Goal: Task Accomplishment & Management: Manage account settings

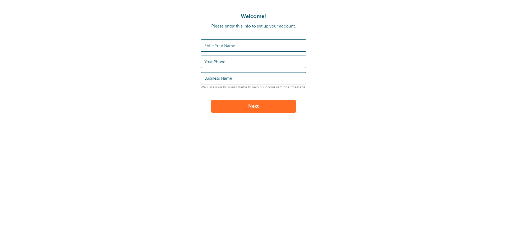
click at [255, 46] on input "Enter Your Name" at bounding box center [253, 45] width 98 height 11
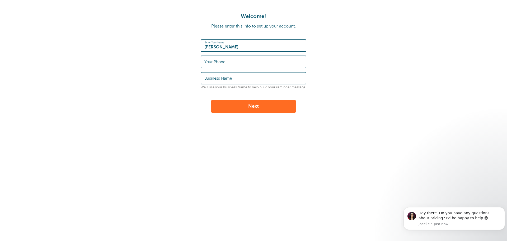
type input "Tyler Crooms"
type input "8608779236"
type input "Pro Seal"
click at [211, 100] on button "Next" at bounding box center [253, 106] width 85 height 13
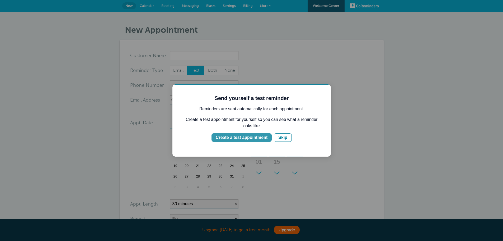
click at [259, 137] on div "Create a test appointment" at bounding box center [242, 137] width 52 height 6
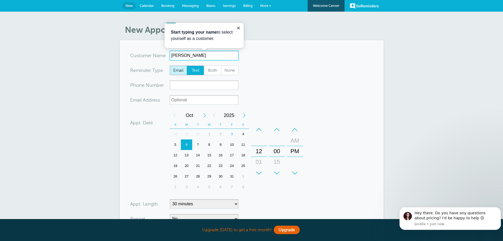
type input "John Smith"
click at [207, 69] on span "Both" at bounding box center [212, 70] width 17 height 9
click at [204, 66] on input "Both" at bounding box center [204, 65] width 0 height 0
radio input "true"
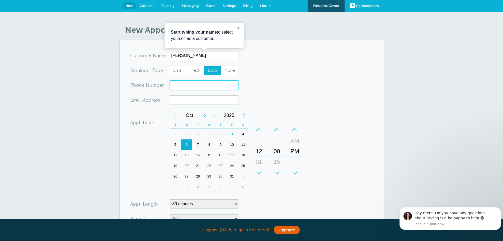
click at [199, 85] on input "xxx-no-autofill" at bounding box center [204, 85] width 69 height 10
type input "8608779236"
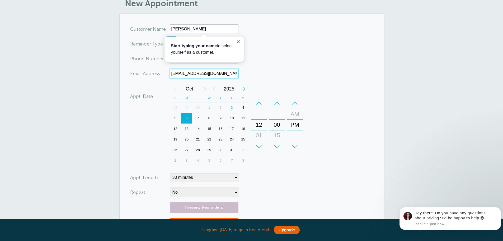
click at [196, 118] on div "7" at bounding box center [197, 118] width 11 height 11
click at [258, 104] on div "–" at bounding box center [259, 103] width 16 height 11
click at [260, 145] on div "+" at bounding box center [259, 146] width 16 height 11
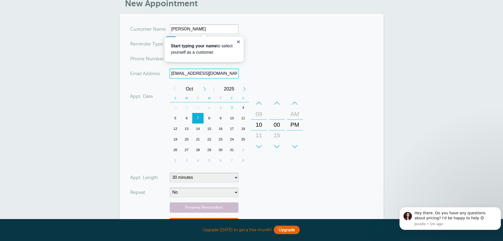
click at [260, 145] on div "+" at bounding box center [259, 146] width 16 height 11
click at [295, 104] on div "–" at bounding box center [295, 103] width 16 height 11
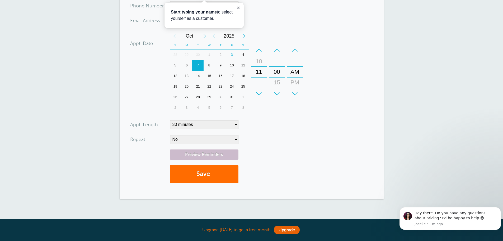
scroll to position [106, 0]
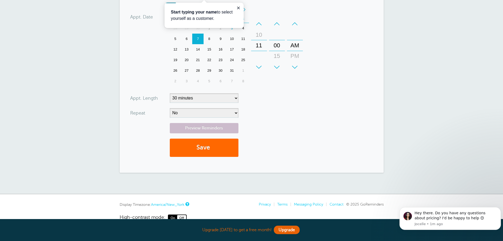
type input "tycrooms.official@gmail.com"
click at [193, 98] on select "5 minutes 10 minutes 15 minutes 20 minutes 25 minutes 30 minutes 35 minutes 40 …" at bounding box center [204, 98] width 69 height 10
select select "60"
click at [170, 93] on select "5 minutes 10 minutes 15 minutes 20 minutes 25 minutes 30 minutes 35 minutes 40 …" at bounding box center [204, 98] width 69 height 10
click at [183, 111] on select "No Daily Weekly Every 2 weeks Every 3 weeks Every 4 weeks Monthly Every 5 weeks…" at bounding box center [204, 113] width 69 height 10
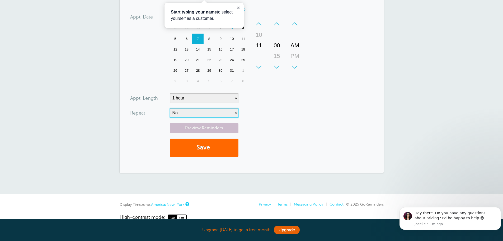
click at [183, 112] on select "No Daily Weekly Every 2 weeks Every 3 weeks Every 4 weeks Monthly Every 5 weeks…" at bounding box center [204, 113] width 69 height 10
click at [186, 127] on link "Preview Reminders" at bounding box center [204, 128] width 69 height 10
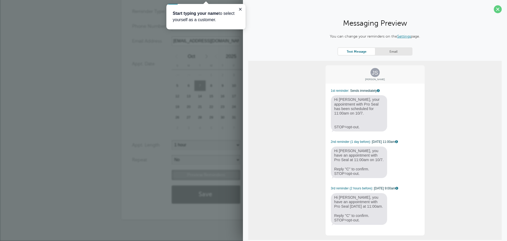
scroll to position [15, 0]
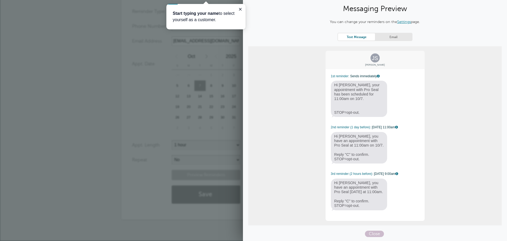
click at [386, 41] on div "Text Message Email" at bounding box center [375, 37] width 75 height 8
click at [388, 40] on link "Email" at bounding box center [393, 36] width 37 height 7
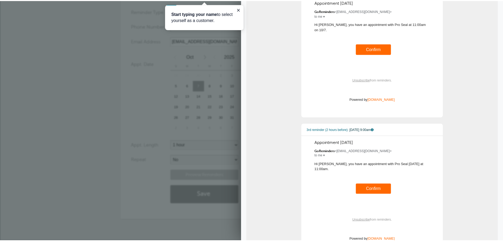
scroll to position [231, 0]
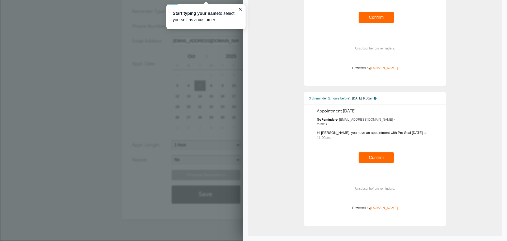
click at [370, 240] on span "Close" at bounding box center [374, 244] width 19 height 6
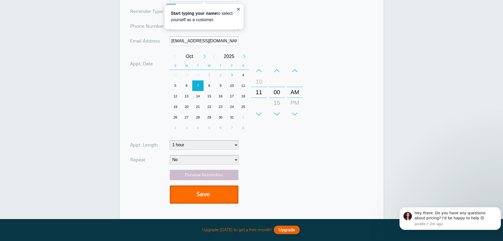
click at [207, 197] on button "Save" at bounding box center [204, 194] width 69 height 18
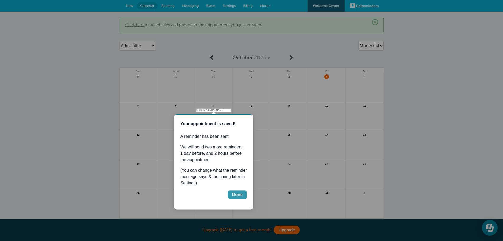
click at [238, 193] on div "Done" at bounding box center [237, 194] width 11 height 6
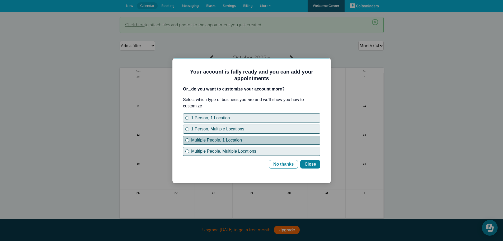
click at [238, 142] on div "Multiple People, 1 Location" at bounding box center [255, 140] width 129 height 6
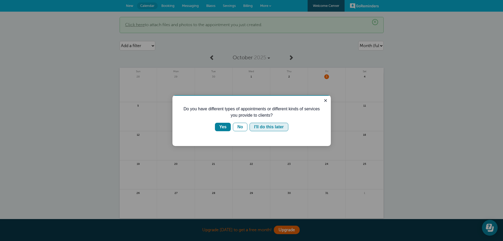
click at [280, 124] on div "I'll do this later" at bounding box center [269, 127] width 30 height 6
click at [222, 127] on div "Yes" at bounding box center [222, 127] width 7 height 6
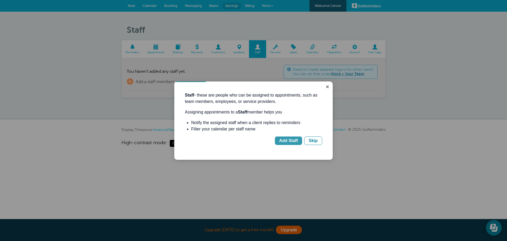
click at [293, 142] on div "Add Staff" at bounding box center [288, 140] width 19 height 6
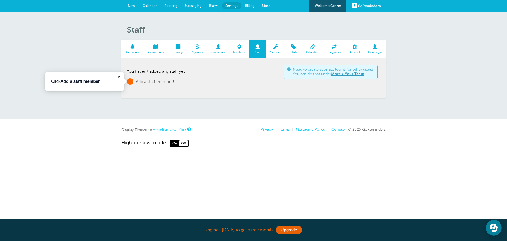
click at [130, 83] on span "+" at bounding box center [130, 81] width 7 height 6
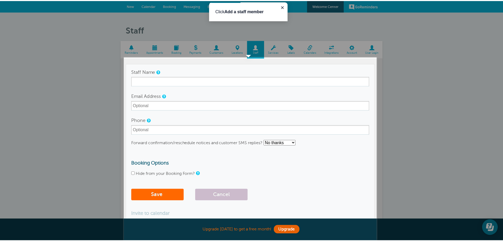
scroll to position [7, 0]
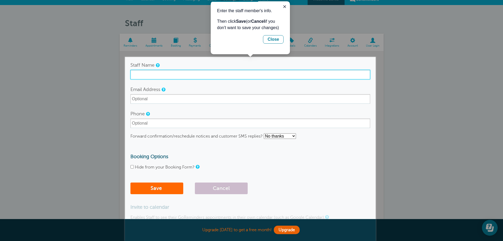
click at [135, 74] on input "Staff Name" at bounding box center [251, 75] width 240 height 10
type input "Franco"
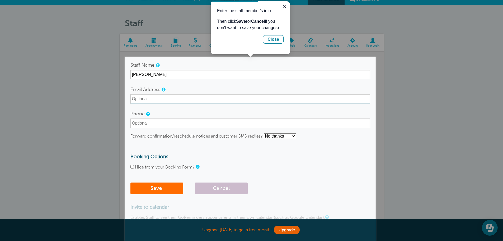
scroll to position [59, 0]
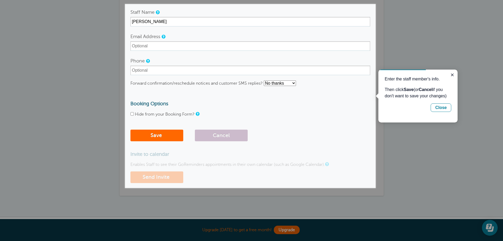
click at [136, 110] on form "Staff Name Franco Email Address Phone Forward confirmation/reschedule notices a…" at bounding box center [251, 75] width 240 height 136
click at [133, 114] on input "Hide from your Booking Form?" at bounding box center [132, 113] width 3 height 3
checkbox input "true"
click at [161, 136] on button "Save" at bounding box center [157, 135] width 53 height 12
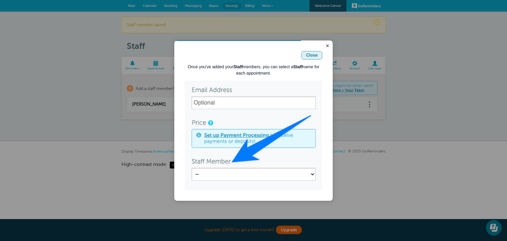
click at [318, 55] on button "Close" at bounding box center [312, 55] width 21 height 8
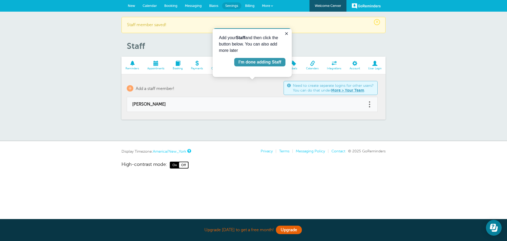
click at [275, 61] on div "I'm done adding Staff" at bounding box center [260, 62] width 43 height 6
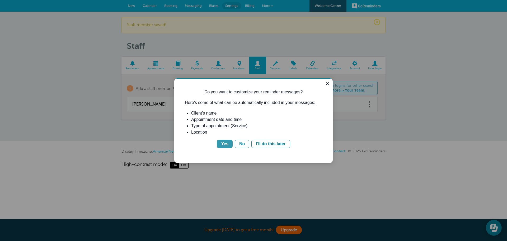
click at [228, 145] on div "Yes" at bounding box center [224, 144] width 7 height 6
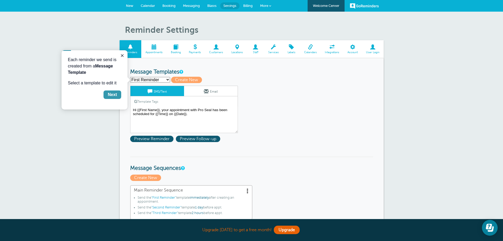
click at [116, 92] on div "Next" at bounding box center [112, 94] width 9 height 6
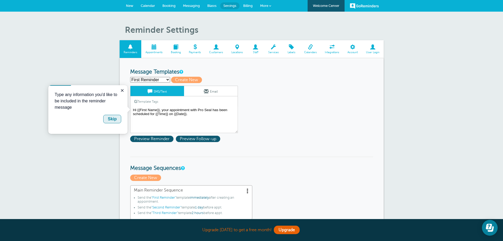
click at [116, 119] on div "Skip" at bounding box center [112, 119] width 9 height 6
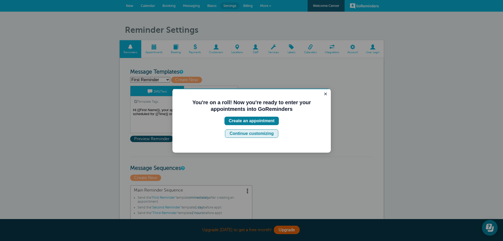
click at [271, 131] on div "Continue customizing" at bounding box center [252, 133] width 44 height 6
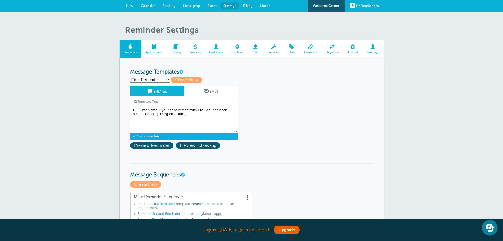
drag, startPoint x: 189, startPoint y: 109, endPoint x: 170, endPoint y: 108, distance: 19.1
click at [170, 108] on textarea "Hi {{First Name}}, your appointment with Pro Seal has been scheduled for {{Time…" at bounding box center [184, 119] width 108 height 26
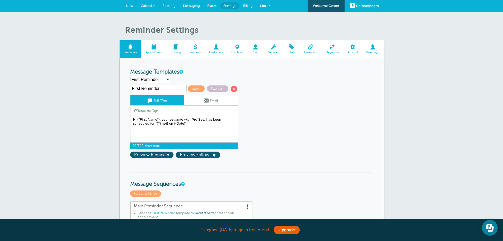
click at [186, 122] on textarea "Hi {{First Name}}, your appointment with Pro Seal has been scheduled for {{Time…" at bounding box center [184, 129] width 108 height 26
click at [190, 123] on textarea "Hi {{First Name}}, your appointment with Pro Seal has been scheduled for {{Time…" at bounding box center [184, 129] width 108 height 26
click at [162, 79] on select "First Reminder Second Reminder Third Reminder Create new..." at bounding box center [150, 80] width 40 height 6
click at [160, 77] on select "First Reminder Second Reminder Third Reminder Create new..." at bounding box center [150, 80] width 40 height 6
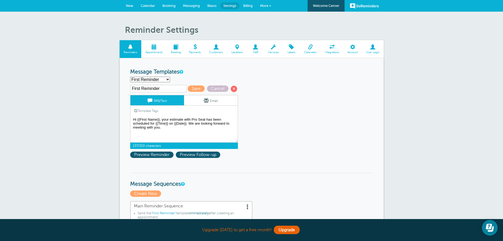
click at [160, 77] on select "First Reminder Second Reminder Third Reminder Create new..." at bounding box center [150, 80] width 40 height 6
click at [159, 153] on span "Preview Reminder" at bounding box center [151, 154] width 43 height 6
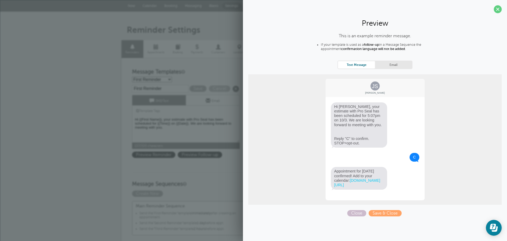
click at [191, 125] on textarea "Hi {{First Name}}, your appointment with Pro Seal has been scheduled for {{Time…" at bounding box center [186, 129] width 108 height 26
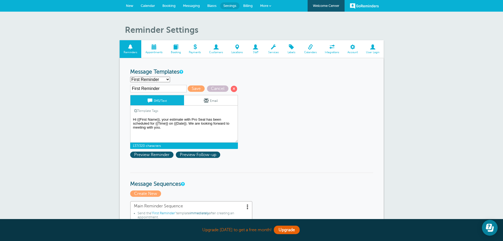
click at [184, 128] on textarea "Hi {{First Name}}, your appointment with Pro Seal has been scheduled for {{Time…" at bounding box center [184, 129] width 108 height 26
type textarea "Hi {{First Name}}, your estimate with Pro Seal has been scheduled for {{Time}} …"
click at [160, 155] on span "Preview Reminder" at bounding box center [151, 154] width 43 height 6
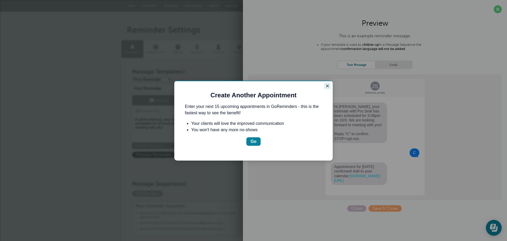
click at [327, 85] on icon "Close guide" at bounding box center [327, 86] width 4 height 4
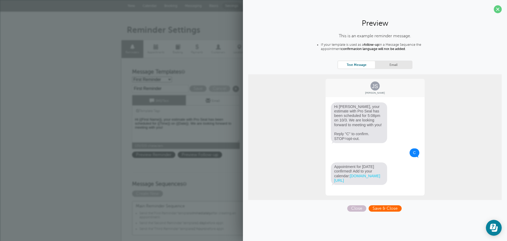
click at [380, 211] on span "Save & Close" at bounding box center [385, 208] width 33 height 6
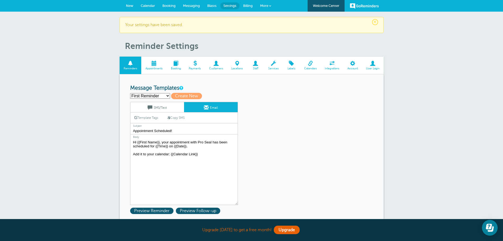
drag, startPoint x: 189, startPoint y: 143, endPoint x: 170, endPoint y: 142, distance: 19.1
click at [170, 142] on textarea "Hi {{First Name}}, your appointment with Pro Seal has been scheduled for {{Time…" at bounding box center [184, 172] width 108 height 66
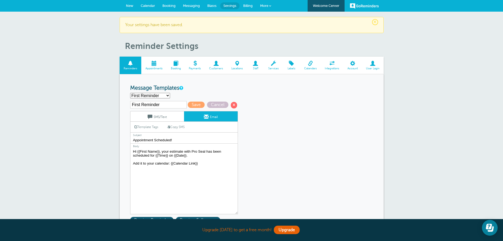
click at [191, 156] on textarea "Hi {{First Name}}, your appointment with Pro Seal has been scheduled for {{Time…" at bounding box center [184, 181] width 108 height 66
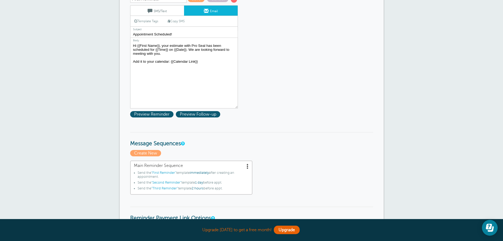
scroll to position [53, 0]
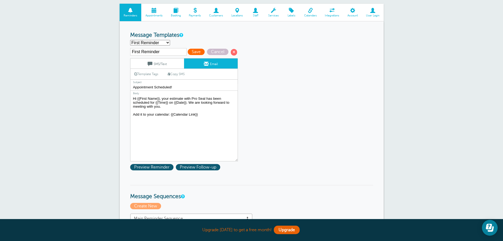
type textarea "Hi {{First Name}}, your estimate with Pro Seal has been scheduled for {{Time}} …"
click at [197, 49] on span "Save" at bounding box center [196, 52] width 17 height 6
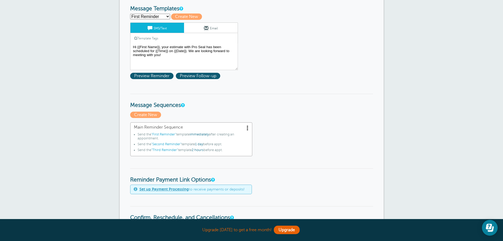
scroll to position [26, 0]
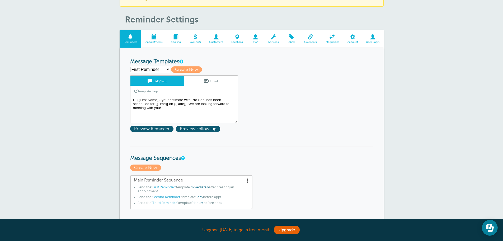
click at [144, 70] on select "First Reminder Second Reminder Third Reminder Create new..." at bounding box center [150, 70] width 40 height 6
select select "163282"
click at [130, 67] on select "First Reminder Second Reminder Third Reminder Create new..." at bounding box center [150, 70] width 40 height 6
type input "Second Reminder"
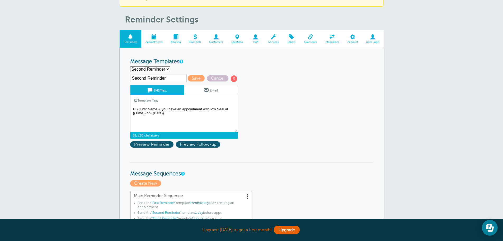
drag, startPoint x: 203, startPoint y: 109, endPoint x: 182, endPoint y: 109, distance: 20.6
click at [182, 109] on textarea "Hi {{First Name}}, your estimate with Pro Seal has been scheduled for {{Time}} …" at bounding box center [184, 119] width 108 height 26
click at [172, 113] on textarea "Hi {{First Name}}, your estimate with Pro Seal has been scheduled for {{Time}} …" at bounding box center [184, 119] width 108 height 26
click at [162, 110] on textarea "Hi {{First Name}}, your estimate with Pro Seal has been scheduled for {{Time}} …" at bounding box center [184, 119] width 108 height 26
click at [207, 113] on textarea "Hi {{First Name}}, your estimate with Pro Seal has been scheduled for {{Time}} …" at bounding box center [184, 119] width 108 height 26
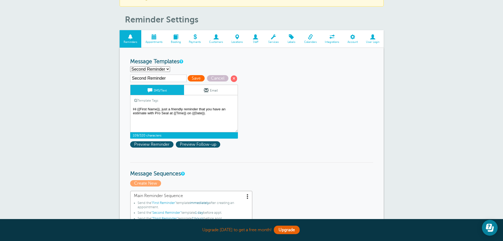
type textarea "Hi {{First Name}}, just a friendly reminder that you have an estimate with Pro …"
click at [195, 79] on span "Save" at bounding box center [196, 78] width 17 height 6
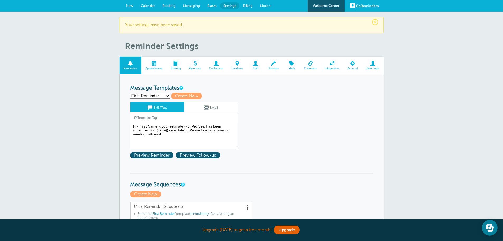
click at [162, 96] on select "First Reminder Second Reminder Third Reminder Create new..." at bounding box center [150, 96] width 40 height 6
select select "163283"
click at [130, 93] on select "First Reminder Second Reminder Third Reminder Create new..." at bounding box center [150, 96] width 40 height 6
type input "Third Reminder"
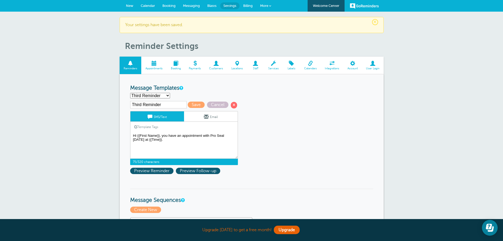
drag, startPoint x: 202, startPoint y: 136, endPoint x: 183, endPoint y: 134, distance: 19.4
click at [183, 134] on textarea "Hi {{First Name}}, your estimate with Pro Seal has been scheduled for {{Time}} …" at bounding box center [184, 145] width 108 height 26
click at [176, 143] on textarea "Hi {{First Name}}, your estimate with Pro Seal has been scheduled for {{Time}} …" at bounding box center [184, 145] width 108 height 26
type textarea "Hi {{First Name}}, you have an estimate with Pro Seal today at {{Time}}."
click at [192, 105] on span "Save" at bounding box center [196, 104] width 17 height 6
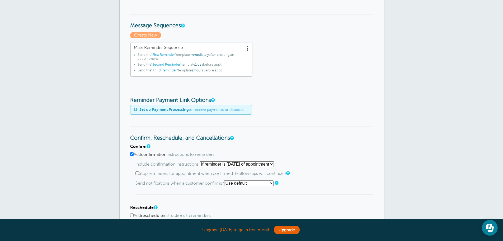
scroll to position [185, 0]
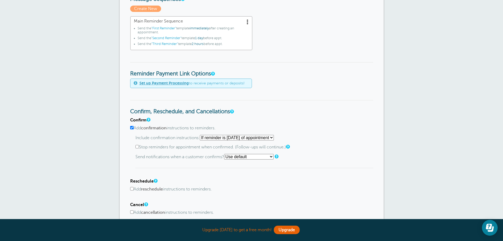
click at [135, 82] on span at bounding box center [136, 83] width 4 height 4
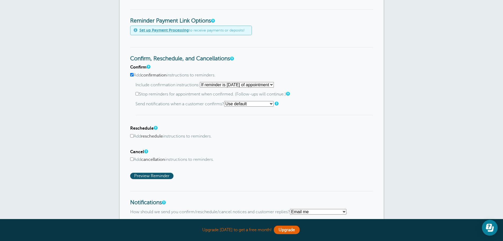
click at [232, 86] on select "Starting with first reminder If reminder is [DATE] of appointment If reminder i…" at bounding box center [237, 85] width 74 height 6
click at [234, 104] on select "Use default Text me Email me Don't send notifications" at bounding box center [248, 104] width 49 height 6
click at [226, 101] on select "Use default Text me Email me Don't send notifications" at bounding box center [248, 104] width 49 height 6
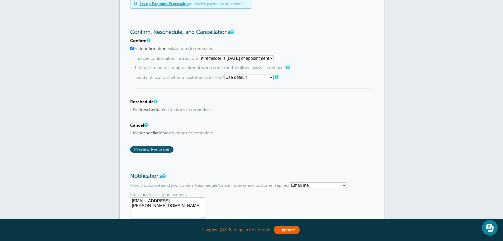
scroll to position [317, 0]
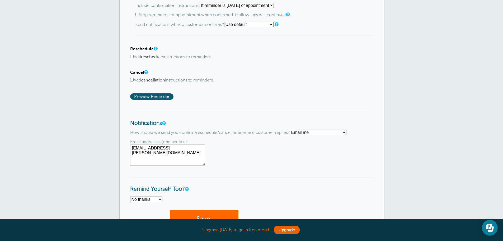
click at [133, 56] on input "Add reschedule instructions to reminders." at bounding box center [131, 56] width 3 height 3
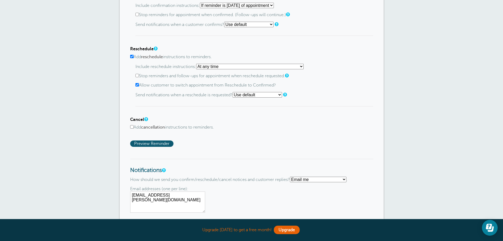
click at [198, 68] on select "At any time If reminder more than 1 day away from appointment If reminder more …" at bounding box center [250, 67] width 108 height 6
click at [198, 64] on select "At any time If reminder more than 1 day away from appointment If reminder more …" at bounding box center [250, 67] width 108 height 6
click at [131, 56] on input "Add reschedule instructions to reminders." at bounding box center [131, 56] width 3 height 3
checkbox input "false"
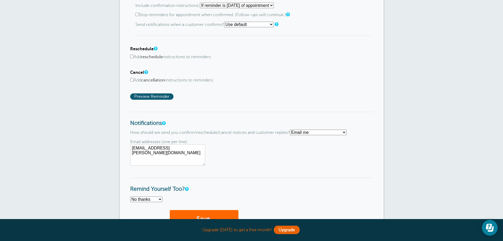
scroll to position [370, 0]
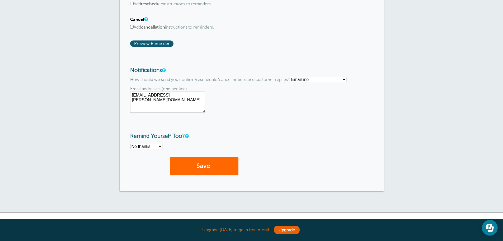
click at [304, 80] on select "Text me Email me Don't send me notifications" at bounding box center [318, 80] width 57 height 6
click at [292, 77] on select "Text me Email me Don't send me notifications" at bounding box center [318, 80] width 57 height 6
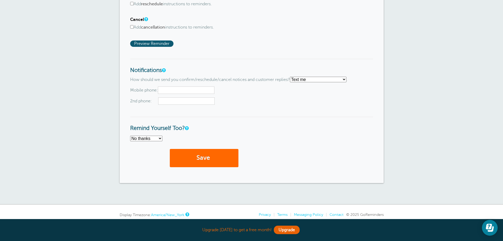
click at [185, 91] on input "text" at bounding box center [186, 89] width 57 height 7
click at [299, 78] on select "Text me Email me Don't send me notifications" at bounding box center [318, 80] width 57 height 6
select select "3"
click at [292, 77] on select "Text me Email me Don't send me notifications" at bounding box center [318, 80] width 57 height 6
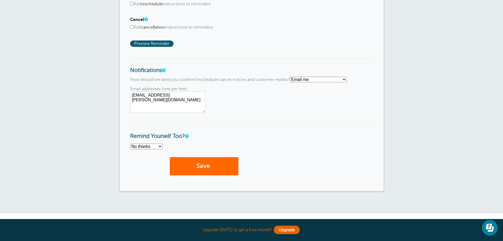
click at [151, 146] on select "No thanks Yes, text me Yes, email me" at bounding box center [146, 146] width 32 height 6
click at [130, 143] on select "No thanks Yes, text me Yes, email me" at bounding box center [146, 146] width 32 height 6
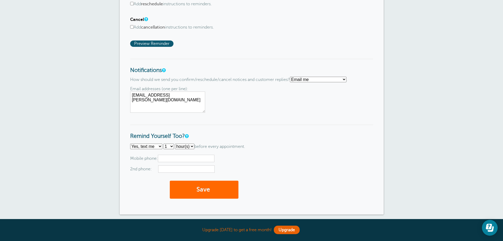
click at [151, 144] on select "No thanks Yes, text me Yes, email me" at bounding box center [146, 146] width 32 height 6
select select "5"
click at [130, 143] on select "No thanks Yes, text me Yes, email me" at bounding box center [146, 146] width 32 height 6
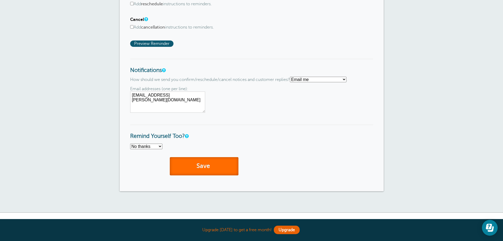
click at [192, 167] on button "Save" at bounding box center [204, 166] width 69 height 18
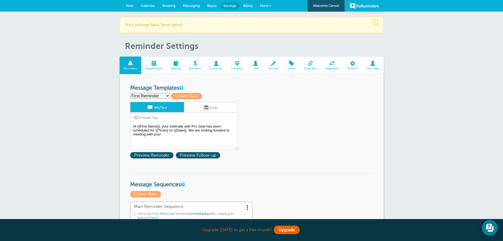
click at [156, 67] on span "Appointments" at bounding box center [154, 68] width 20 height 3
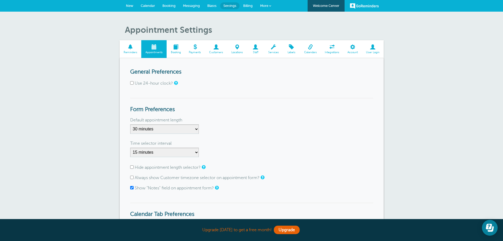
scroll to position [53, 0]
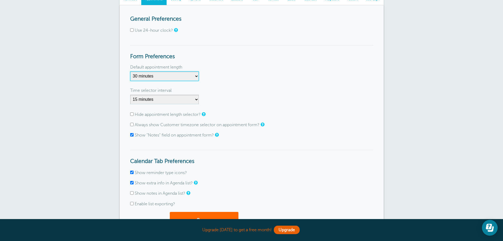
click at [167, 77] on select "5 minutes 10 minutes 15 minutes 20 minutes 25 minutes 30 minutes 35 minutes 40 …" at bounding box center [164, 76] width 69 height 10
select select "45"
click at [130, 71] on select "5 minutes 10 minutes 15 minutes 20 minutes 25 minutes 30 minutes 35 minutes 40 …" at bounding box center [164, 76] width 69 height 10
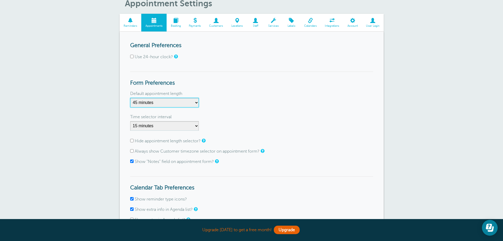
scroll to position [0, 0]
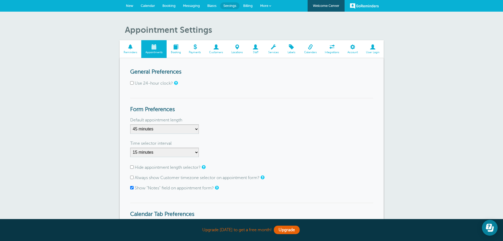
click at [177, 49] on span at bounding box center [176, 46] width 18 height 5
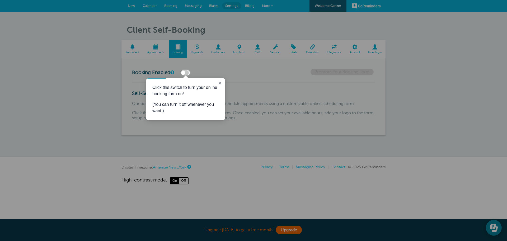
click at [223, 81] on div "Click this switch to turn your online booking form on! (You can turn it off whe…" at bounding box center [185, 99] width 79 height 42
click at [221, 83] on icon "Close guide" at bounding box center [220, 83] width 4 height 4
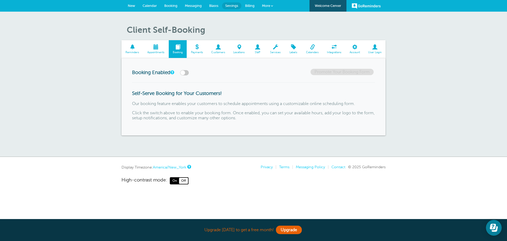
click at [199, 55] on link "Payments" at bounding box center [197, 49] width 20 height 18
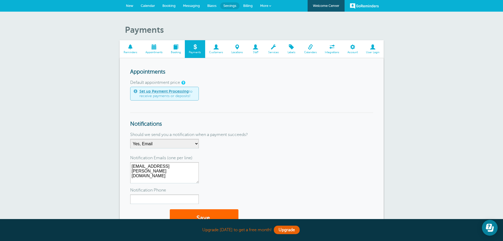
click at [314, 47] on span at bounding box center [310, 46] width 21 height 5
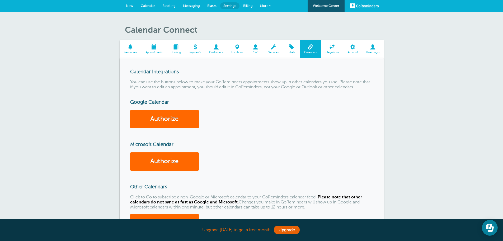
click at [331, 48] on span at bounding box center [332, 46] width 23 height 5
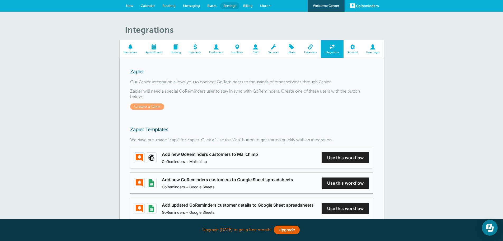
click at [148, 6] on span "Calendar" at bounding box center [148, 6] width 14 height 4
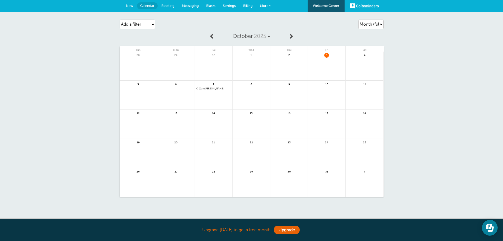
click at [267, 3] on link "More" at bounding box center [266, 6] width 18 height 12
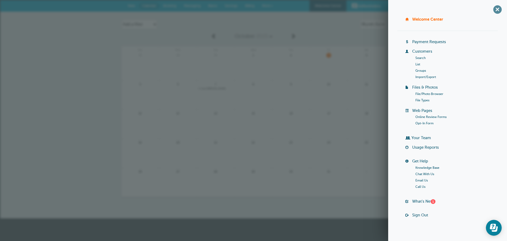
click at [495, 12] on span "+" at bounding box center [498, 9] width 12 height 12
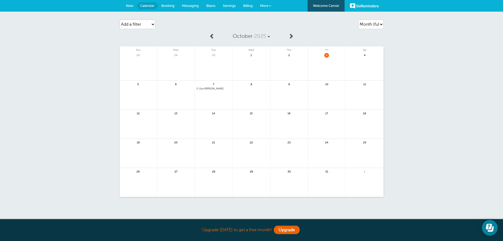
click at [206, 89] on span "11am John Smith" at bounding box center [214, 88] width 34 height 3
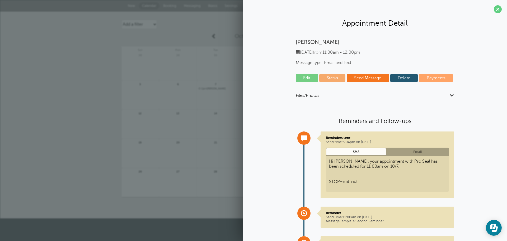
click at [358, 93] on h4 "Files/Photos" at bounding box center [375, 96] width 159 height 7
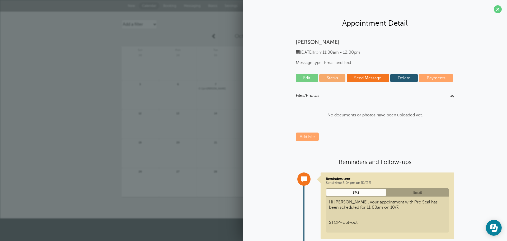
click at [358, 93] on h4 "Files/Photos" at bounding box center [375, 96] width 159 height 7
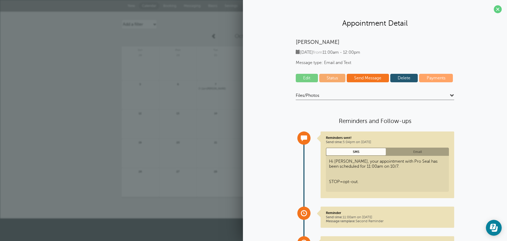
click at [357, 78] on link "Send Message" at bounding box center [368, 78] width 42 height 8
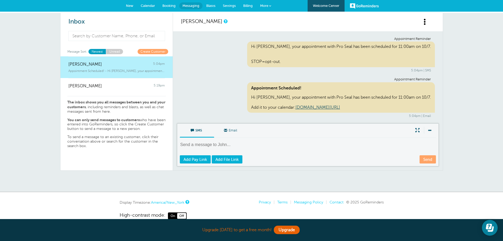
click at [259, 144] on textarea at bounding box center [308, 148] width 257 height 13
click at [260, 5] on link "More" at bounding box center [266, 6] width 18 height 12
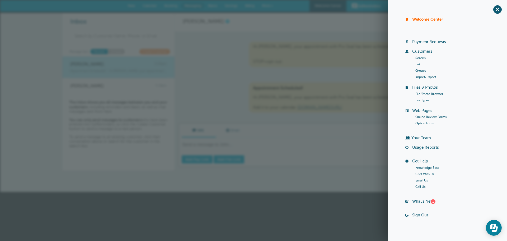
click at [423, 51] on link "Customers" at bounding box center [422, 51] width 20 height 4
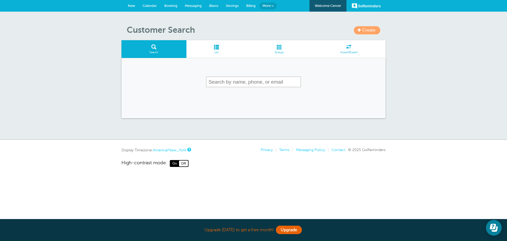
click at [215, 51] on span "List" at bounding box center [216, 52] width 55 height 3
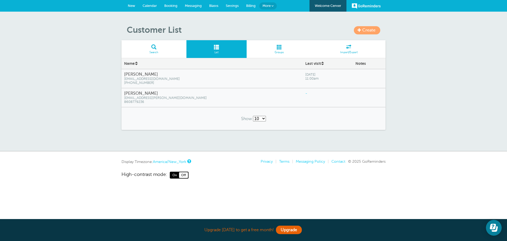
click at [282, 46] on span at bounding box center [280, 46] width 66 height 5
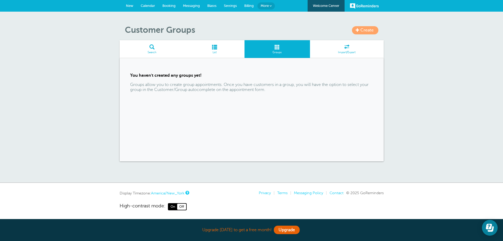
click at [361, 28] on span "Create" at bounding box center [367, 30] width 13 height 5
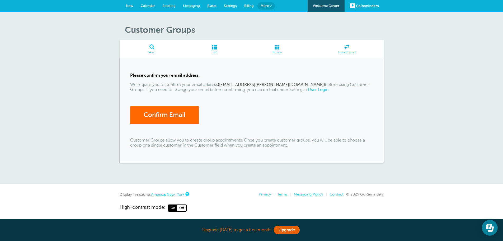
click at [151, 48] on span at bounding box center [152, 46] width 65 height 5
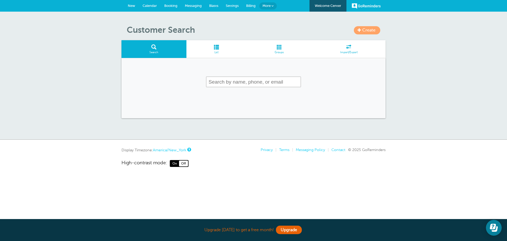
click at [215, 48] on span at bounding box center [217, 46] width 60 height 5
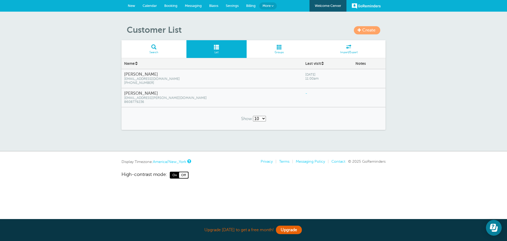
click at [268, 7] on span "More" at bounding box center [267, 6] width 8 height 4
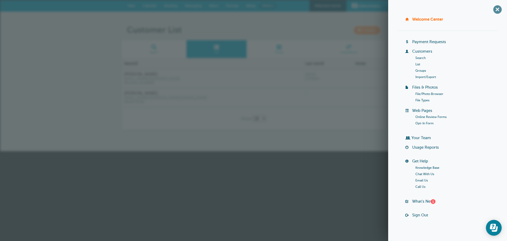
click at [494, 11] on span "+" at bounding box center [498, 9] width 12 height 12
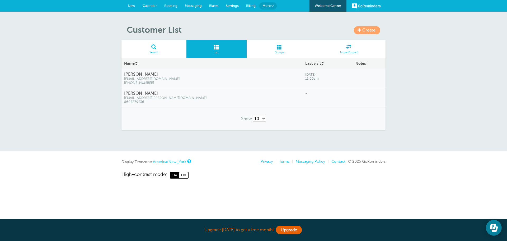
click at [127, 6] on link "New" at bounding box center [131, 6] width 15 height 12
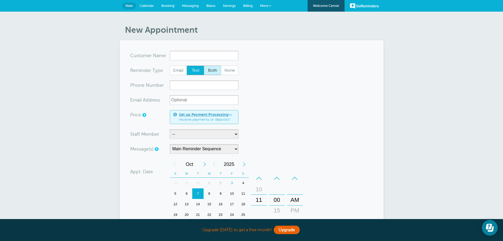
click at [212, 69] on span "Both" at bounding box center [212, 70] width 17 height 9
click at [213, 69] on span "Both" at bounding box center [212, 70] width 17 height 9
click at [204, 66] on input "Both" at bounding box center [204, 65] width 0 height 0
radio input "true"
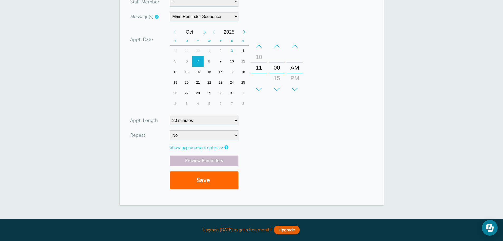
scroll to position [26, 0]
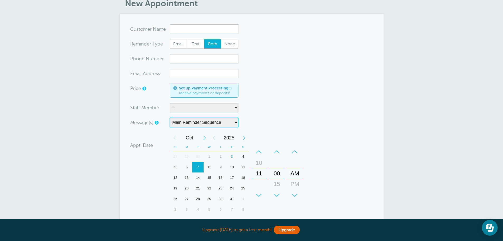
click at [188, 123] on select "Main Reminder Sequence" at bounding box center [204, 123] width 69 height 10
click at [182, 108] on select "-- Franco" at bounding box center [204, 108] width 69 height 10
select select "21695"
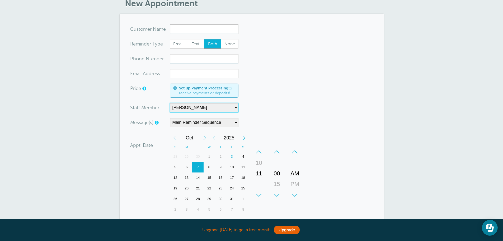
click at [170, 103] on select "-- Franco" at bounding box center [204, 108] width 69 height 10
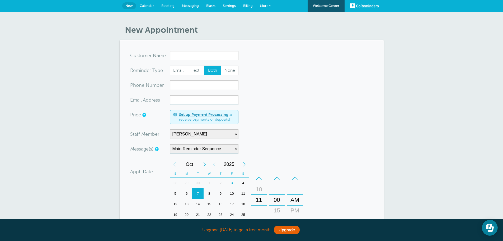
click at [167, 5] on span "Booking" at bounding box center [167, 6] width 13 height 4
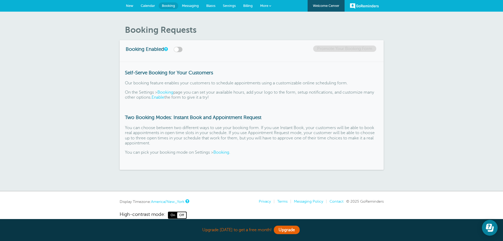
click at [148, 6] on span "Calendar" at bounding box center [148, 6] width 14 height 4
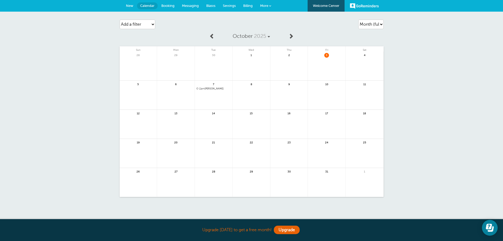
click at [248, 92] on link at bounding box center [252, 98] width 38 height 23
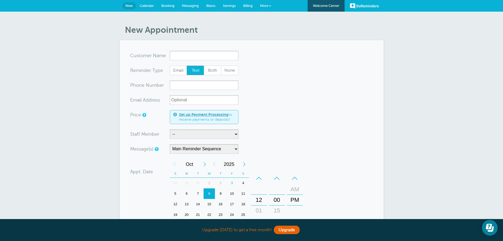
click at [210, 56] on input "x-no-autofill" at bounding box center [204, 56] width 69 height 10
click at [227, 5] on span "Settings" at bounding box center [229, 6] width 13 height 4
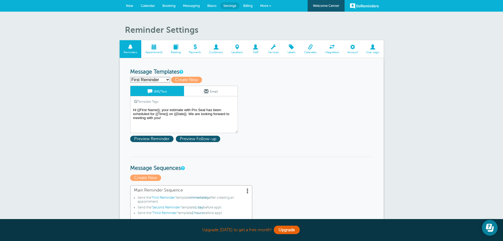
click at [289, 48] on span at bounding box center [291, 46] width 17 height 5
